Goal: Navigation & Orientation: Find specific page/section

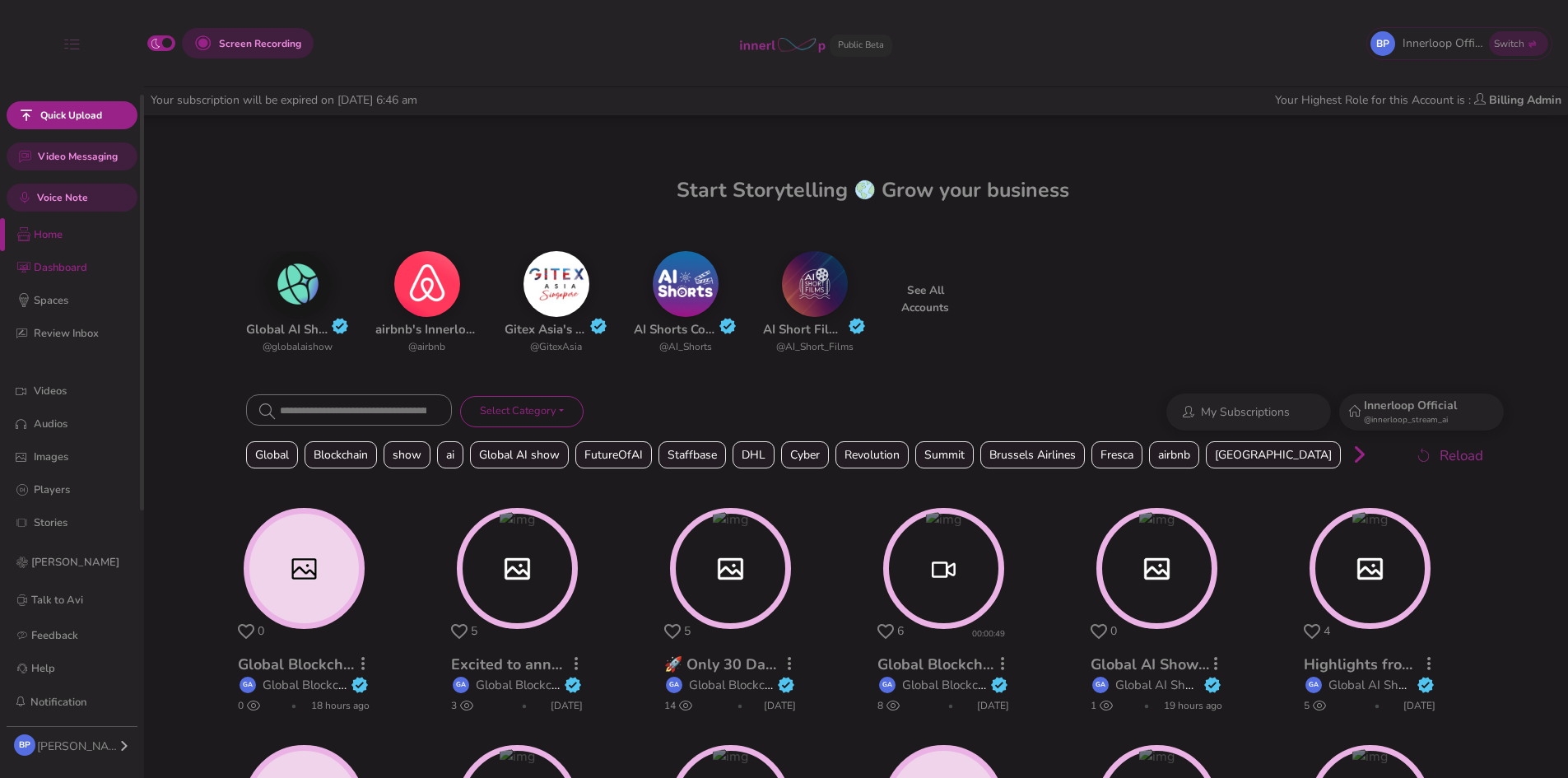
click at [59, 264] on p "Dashboard" at bounding box center [85, 268] width 102 height 17
